Goal: Task Accomplishment & Management: Complete application form

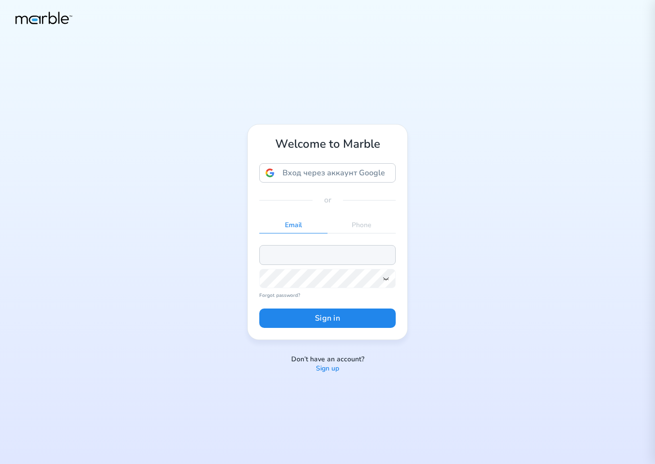
click at [318, 259] on input "email" at bounding box center [327, 254] width 137 height 19
paste input "[EMAIL_ADDRESS][DOMAIN_NAME]"
type input "[EMAIL_ADDRESS][DOMAIN_NAME]"
click at [384, 277] on icon at bounding box center [386, 278] width 8 height 8
click at [379, 321] on button "Sign in" at bounding box center [327, 317] width 137 height 19
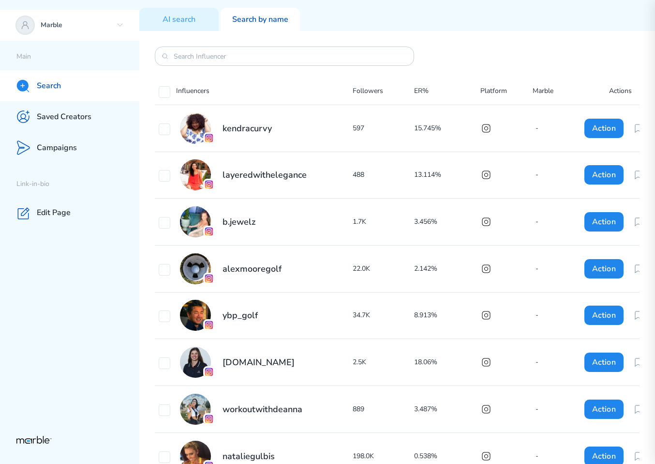
click at [83, 31] on div "Marble" at bounding box center [69, 25] width 139 height 31
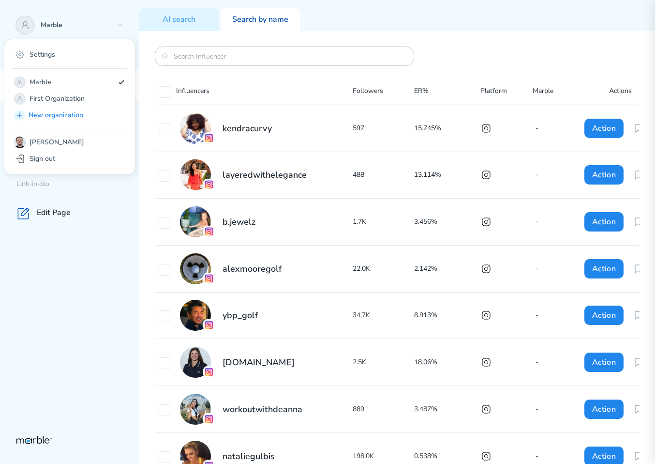
click at [128, 231] on div "Marble Settings Marble First Organization New organization [PERSON_NAME] Sign o…" at bounding box center [69, 232] width 139 height 464
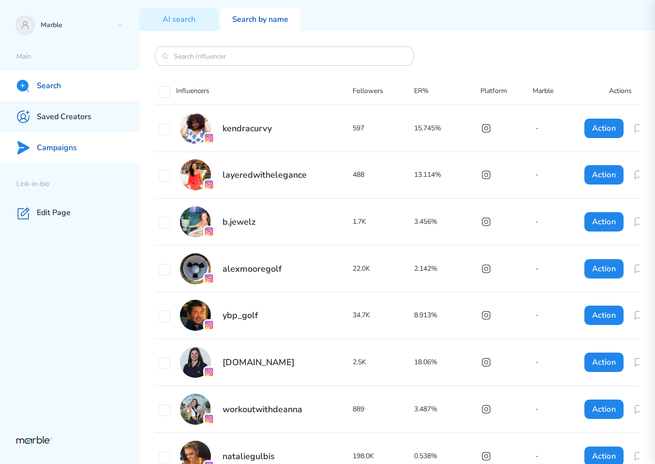
click at [77, 151] on div "Campaigns" at bounding box center [69, 147] width 139 height 31
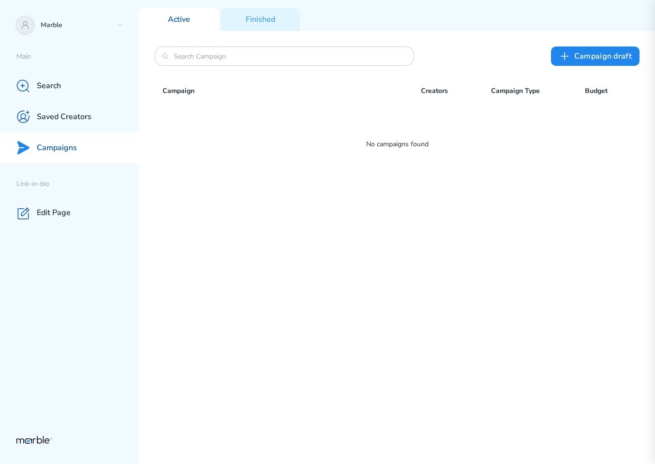
click at [370, 234] on div "Сampaign draft Campaign Creators Campaign Type Budget No campaigns found" at bounding box center [397, 247] width 516 height 433
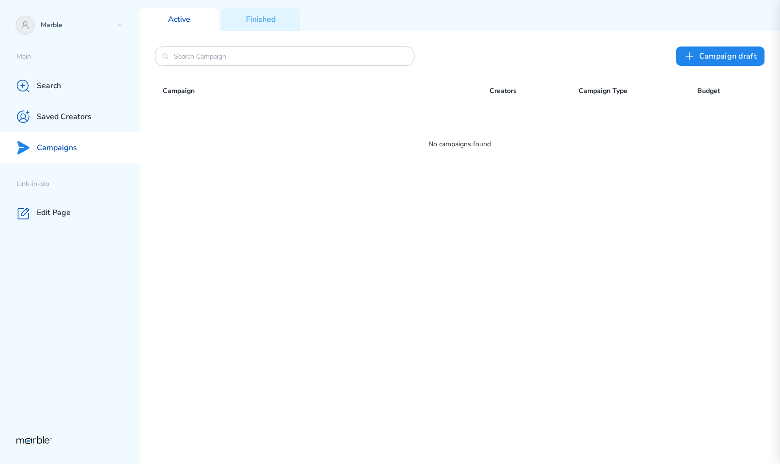
click at [556, 268] on div "Сampaign draft Campaign Creators Campaign Type Budget No campaigns found" at bounding box center [459, 247] width 640 height 433
click at [424, 262] on div "Сampaign draft Campaign Creators Campaign Type Budget No campaigns found" at bounding box center [459, 247] width 640 height 433
click at [107, 22] on p "Marble" at bounding box center [77, 25] width 72 height 9
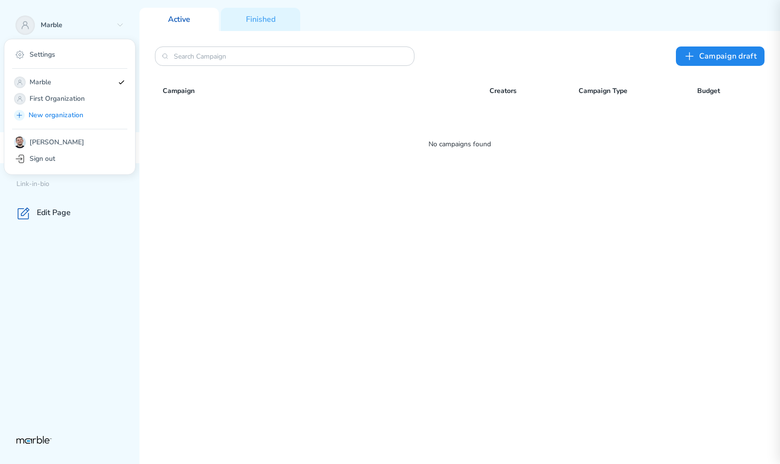
click at [260, 260] on div "Сampaign draft Campaign Creators Campaign Type Budget No campaigns found" at bounding box center [459, 247] width 640 height 433
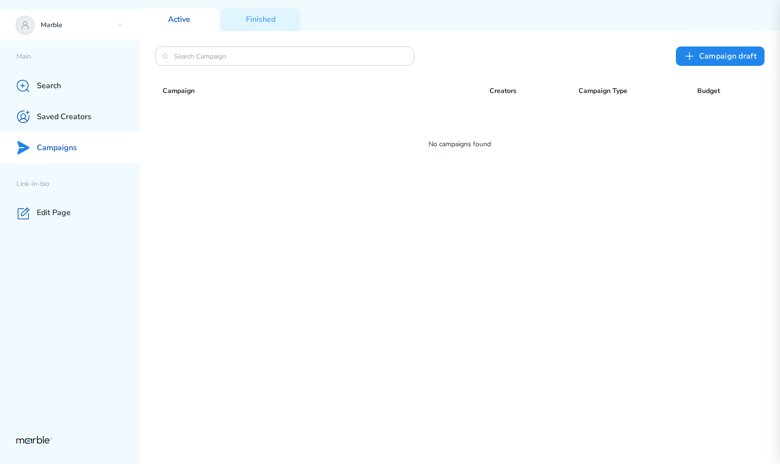
click at [121, 26] on icon at bounding box center [120, 25] width 8 height 8
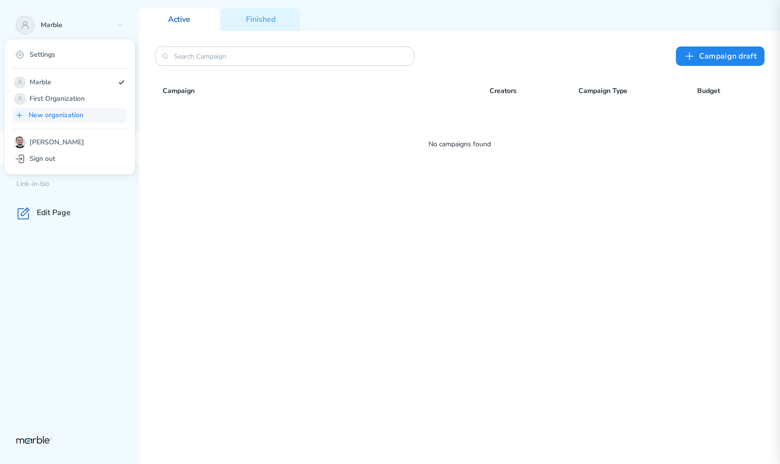
click at [65, 111] on p "New organization" at bounding box center [77, 115] width 96 height 12
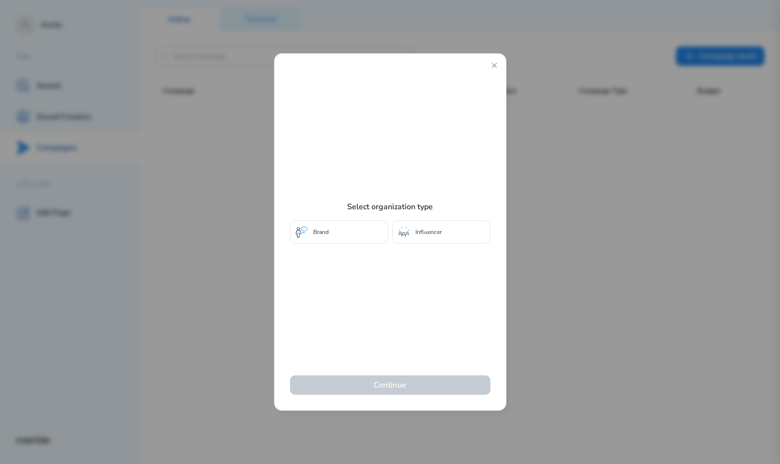
click at [412, 236] on div "Influencer" at bounding box center [441, 231] width 98 height 23
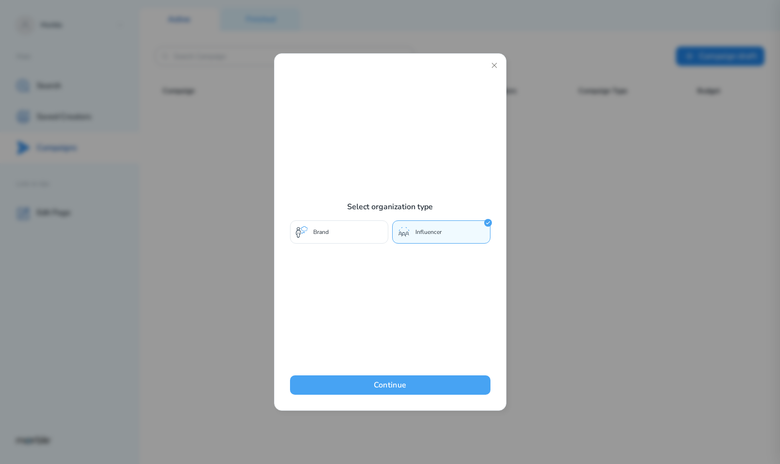
click at [384, 383] on button "Continue" at bounding box center [390, 384] width 200 height 19
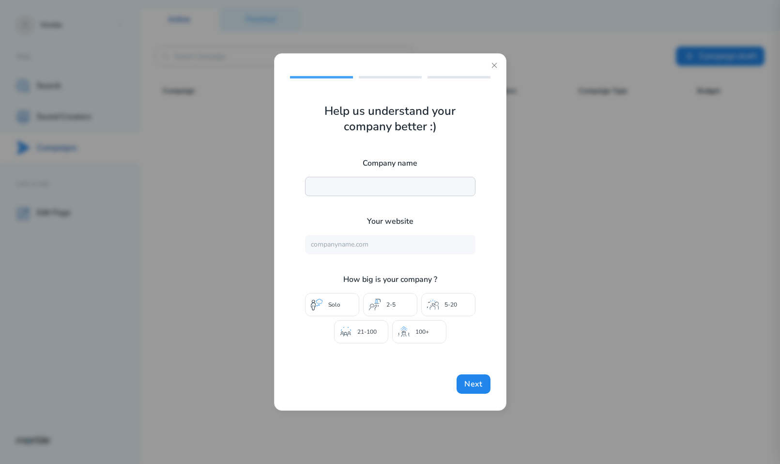
click at [368, 185] on input "text" at bounding box center [390, 186] width 170 height 19
click at [367, 182] on input "Second" at bounding box center [390, 186] width 170 height 19
type input "Second"
click at [465, 384] on button "Next" at bounding box center [472, 383] width 33 height 19
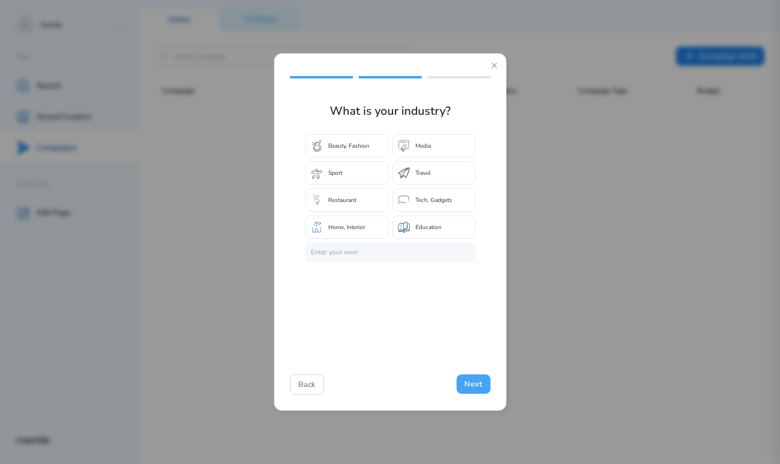
click at [469, 384] on button "Next" at bounding box center [472, 383] width 33 height 19
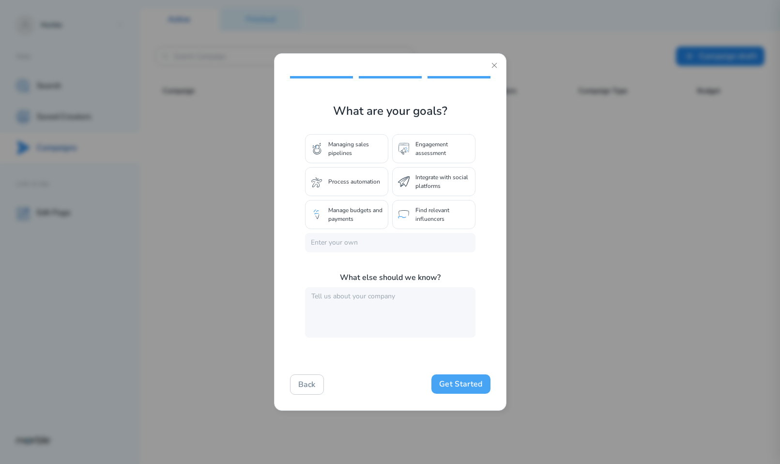
click at [469, 384] on button "Get Started" at bounding box center [460, 383] width 59 height 19
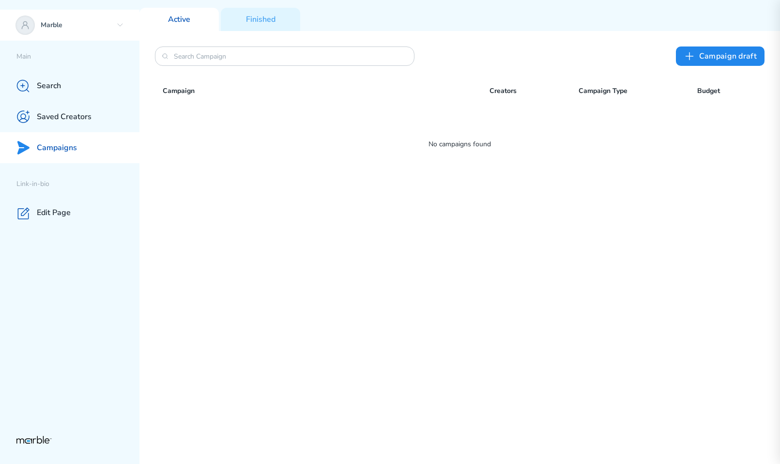
click at [120, 28] on icon at bounding box center [120, 25] width 8 height 8
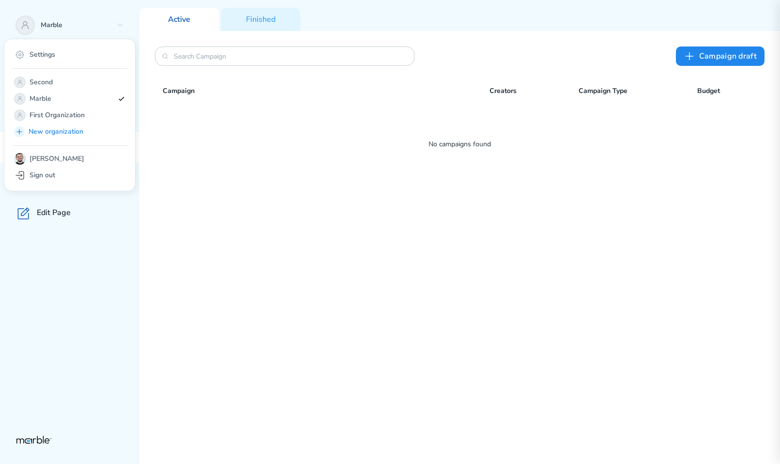
click at [436, 200] on div "Сampaign draft Campaign Creators Campaign Type Budget No campaigns found" at bounding box center [459, 247] width 640 height 433
